Goal: Information Seeking & Learning: Learn about a topic

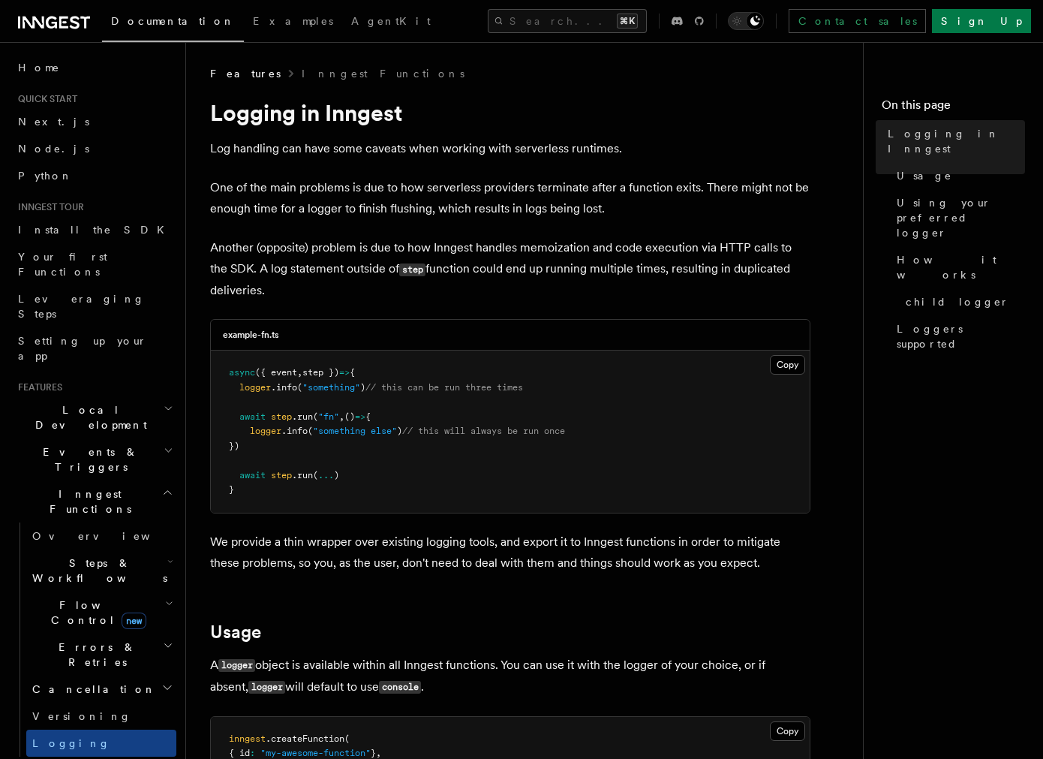
click at [70, 444] on span "Events & Triggers" at bounding box center [88, 459] width 152 height 30
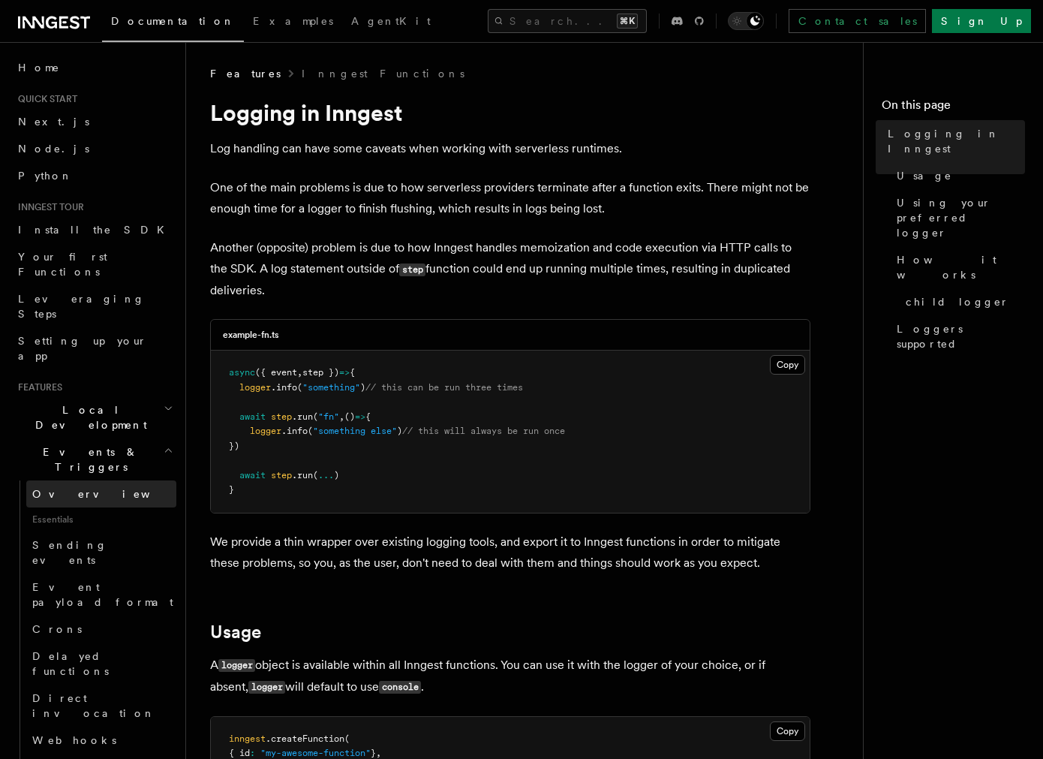
click at [72, 488] on span "Overview" at bounding box center [109, 494] width 155 height 12
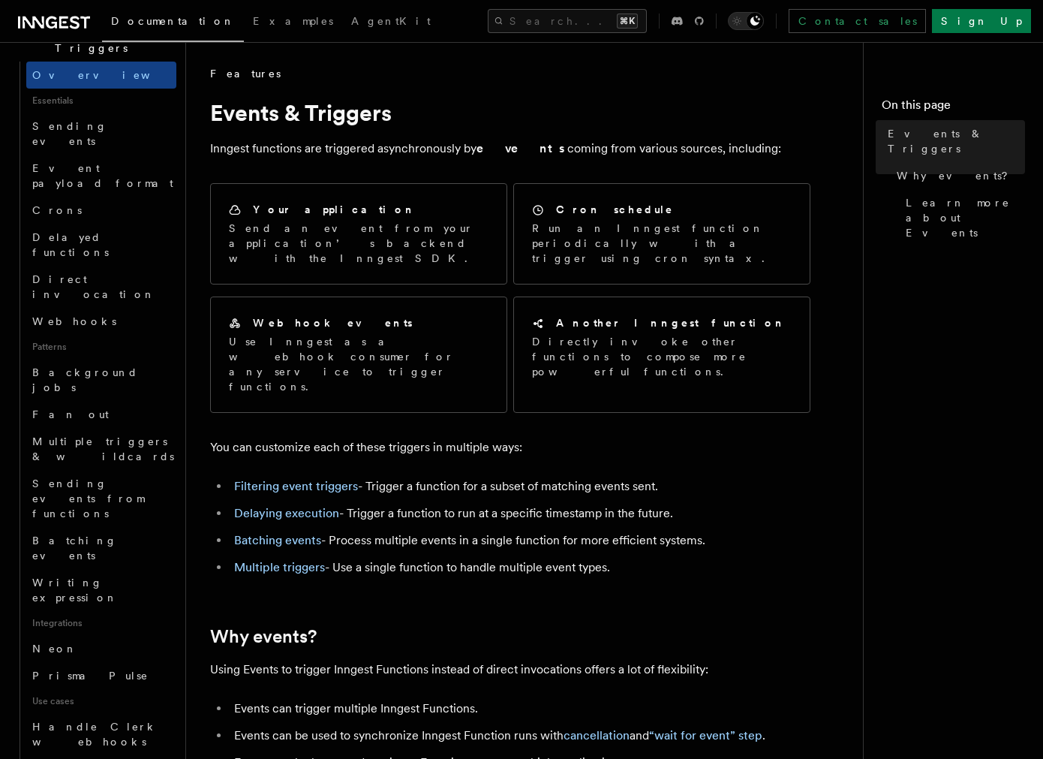
scroll to position [997, 0]
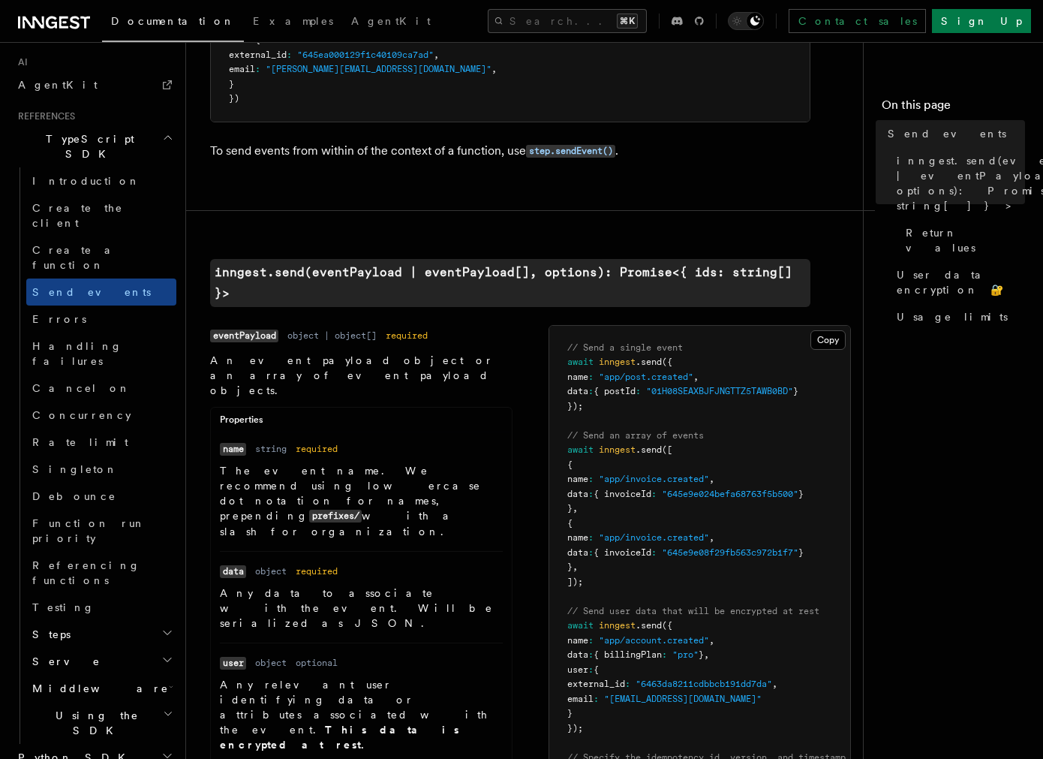
scroll to position [278, 0]
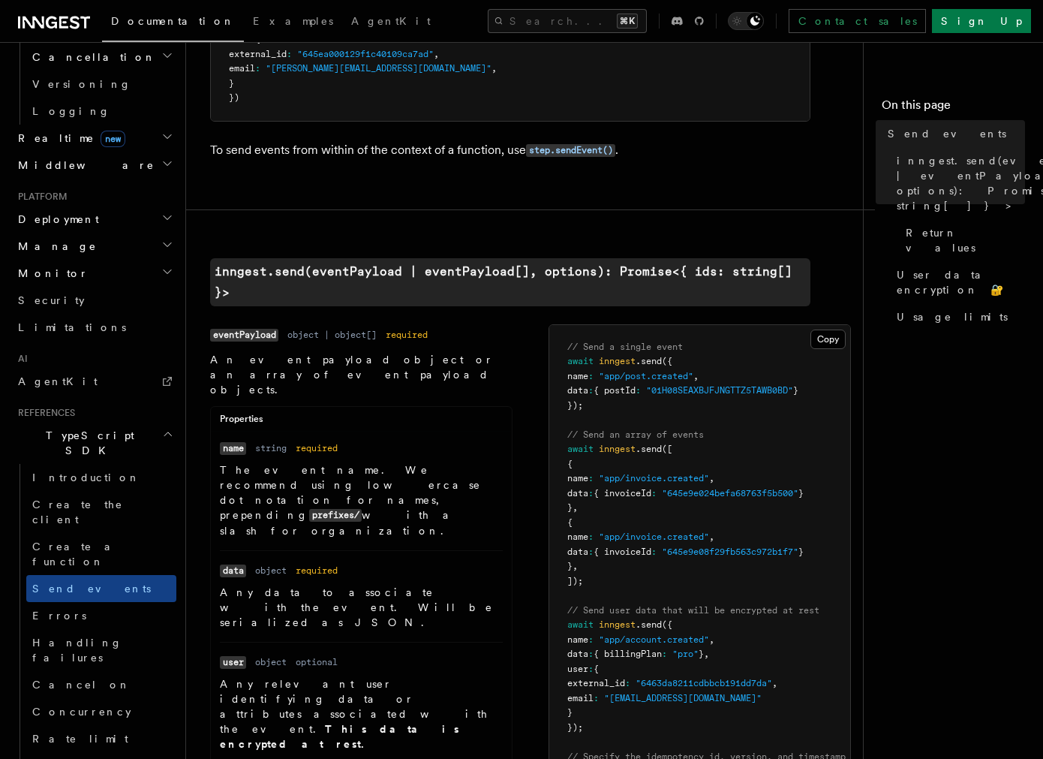
click at [97, 422] on h2 "TypeScript SDK" at bounding box center [94, 443] width 164 height 42
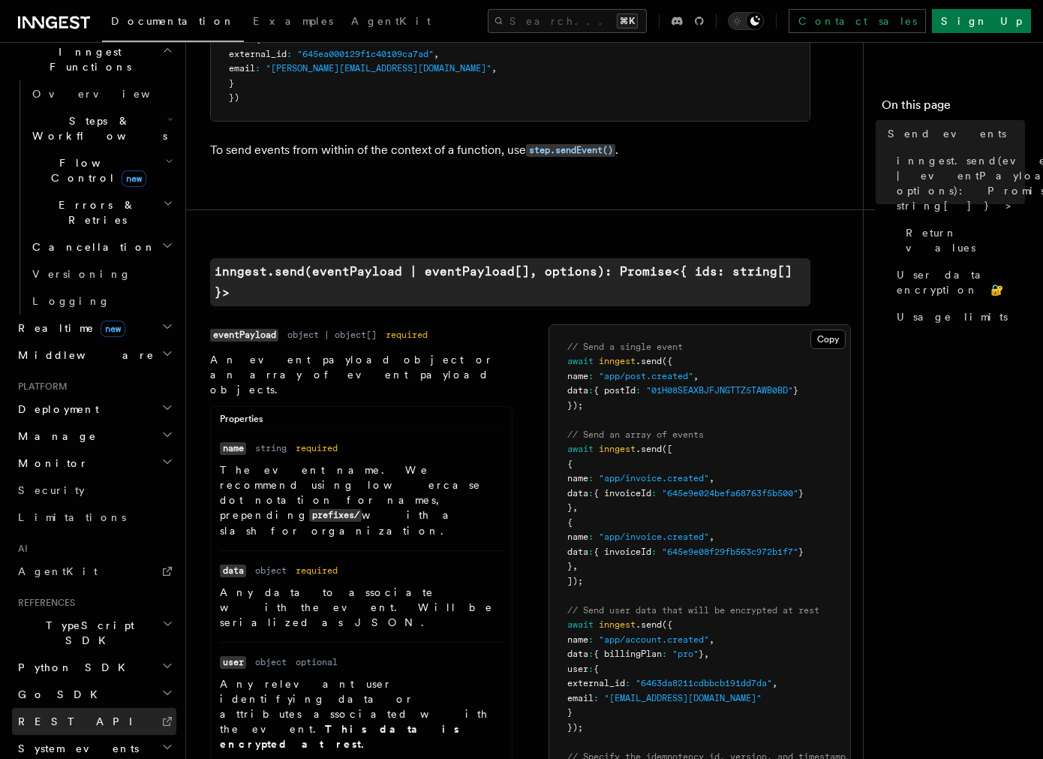
click at [74, 708] on link "REST API" at bounding box center [94, 721] width 164 height 27
click at [74, 618] on span "TypeScript SDK" at bounding box center [87, 633] width 150 height 30
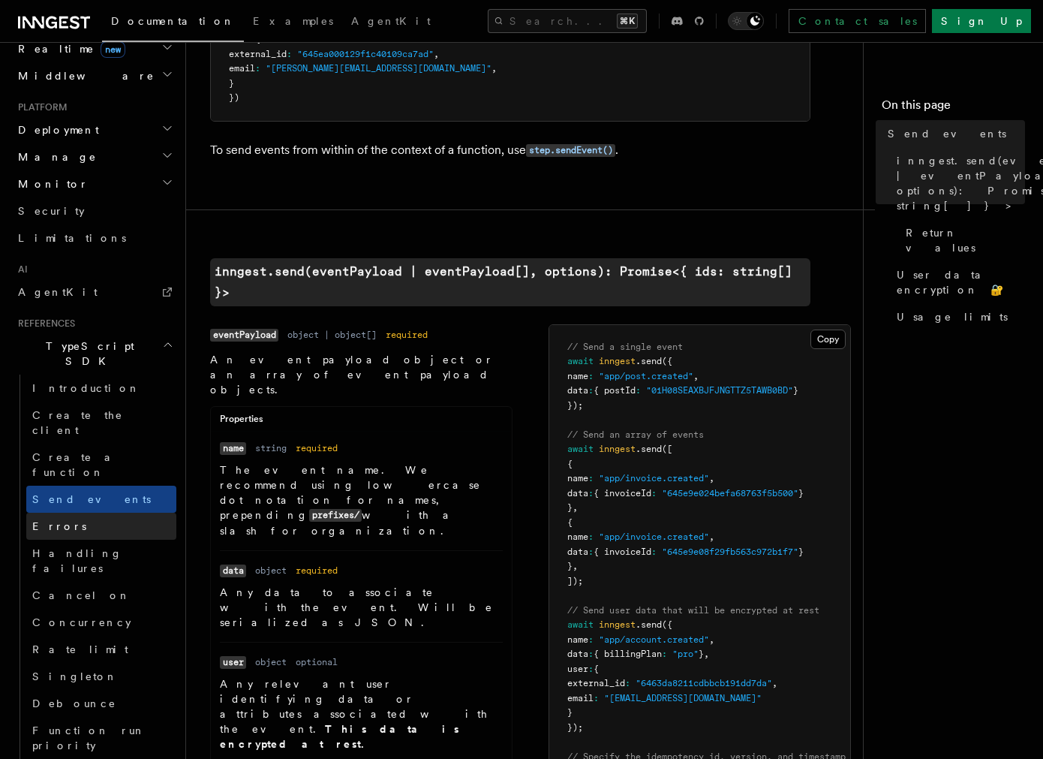
scroll to position [723, 0]
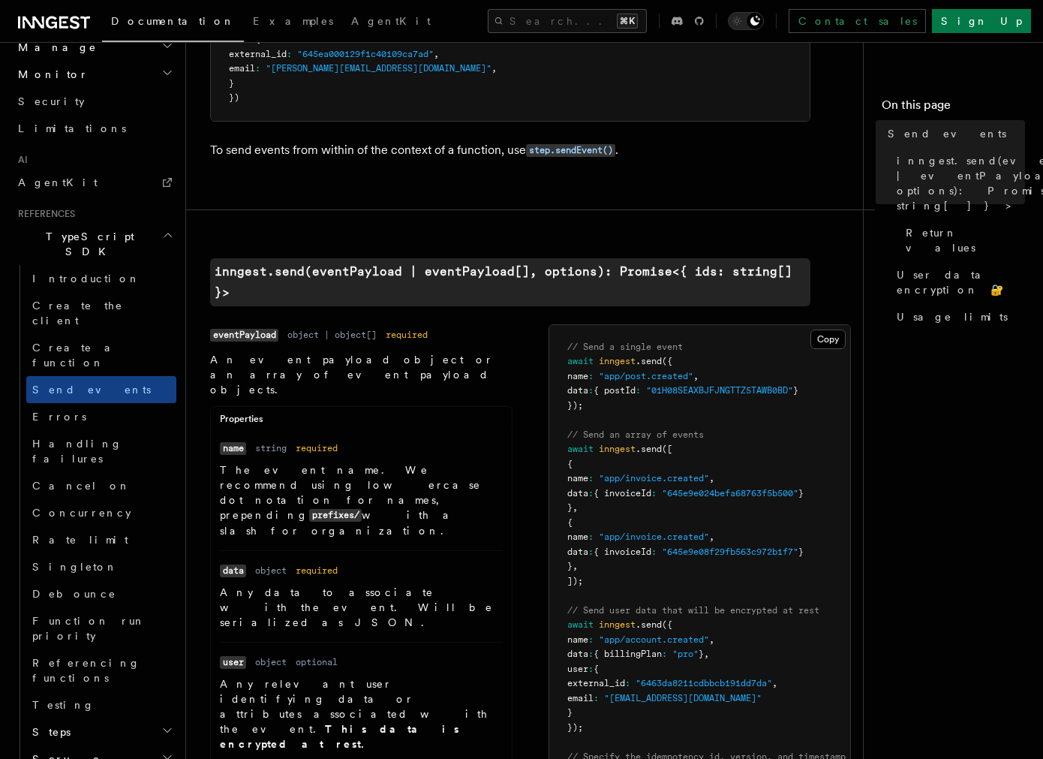
scroll to position [845, 0]
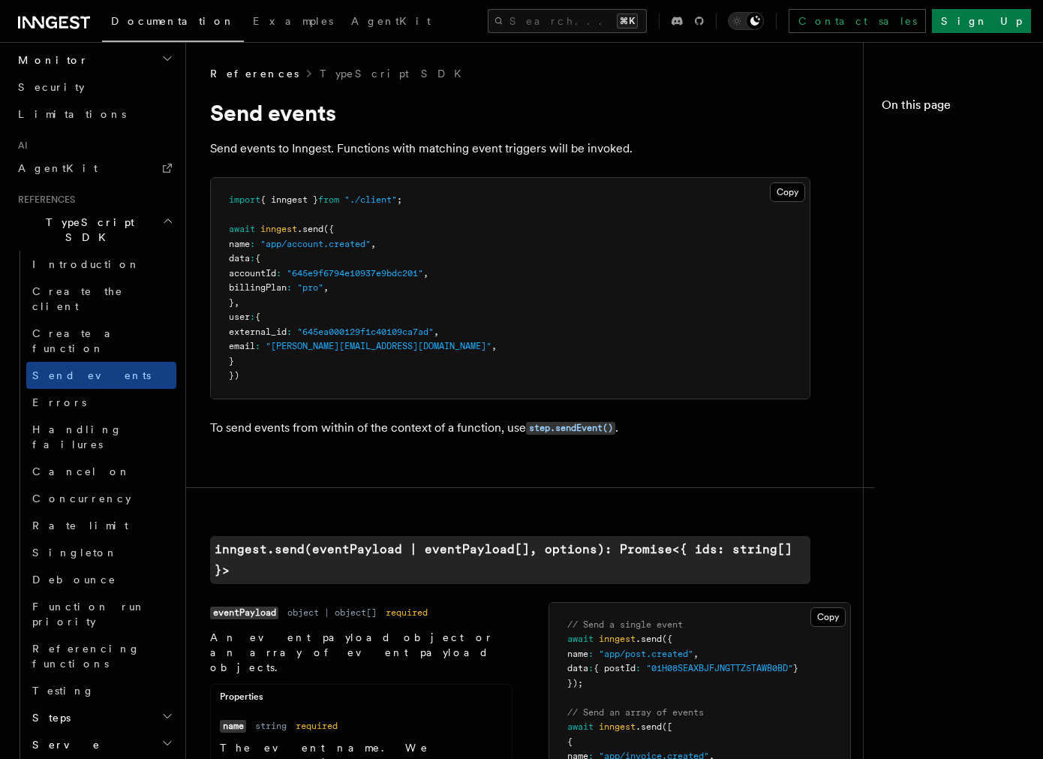
scroll to position [278, 0]
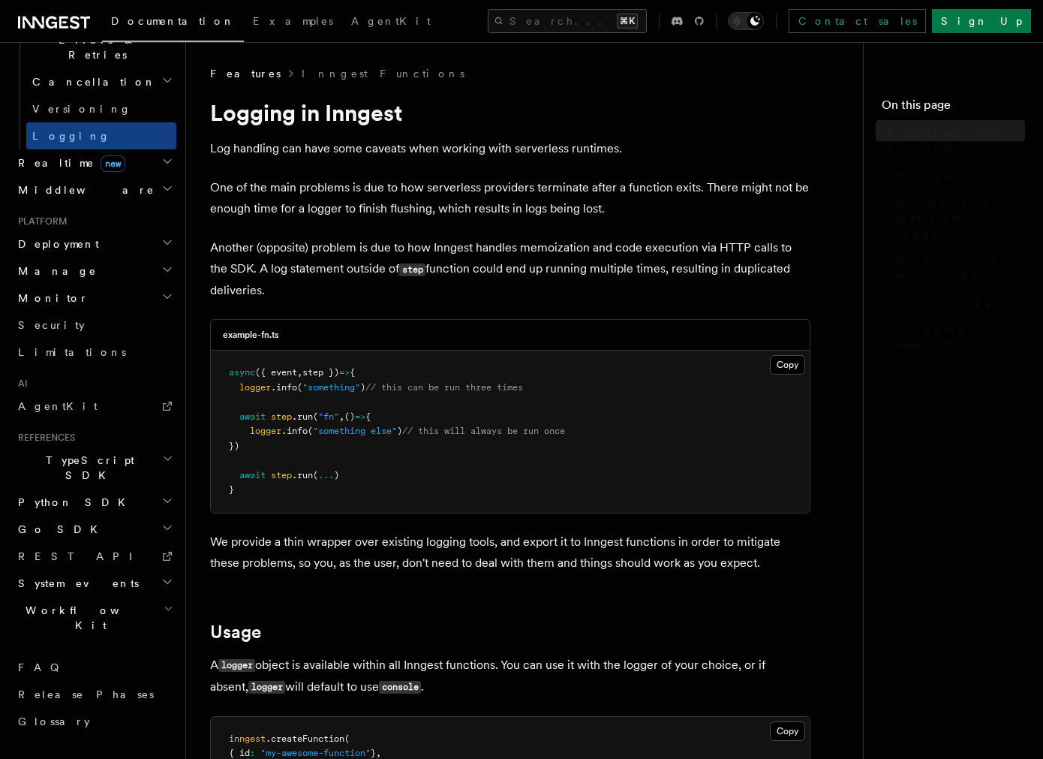
scroll to position [442, 0]
